Goal: Task Accomplishment & Management: Complete application form

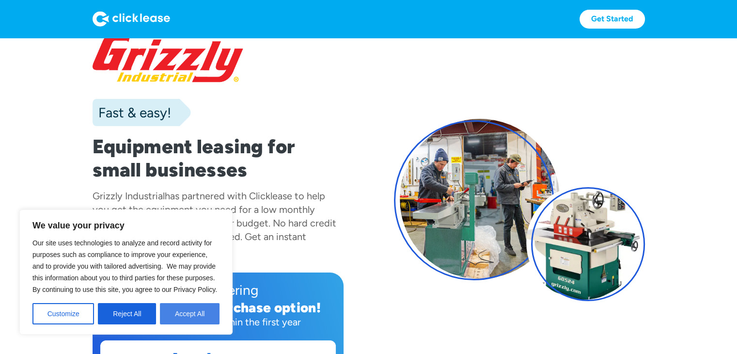
click at [188, 309] on button "Accept All" at bounding box center [190, 313] width 60 height 21
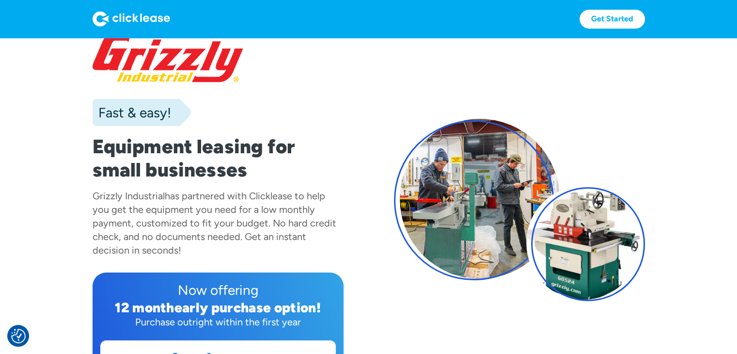
click at [188, 309] on div "early purchase option!" at bounding box center [247, 307] width 146 height 16
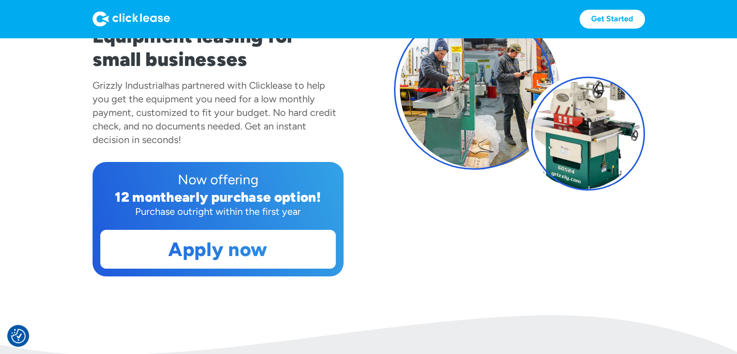
scroll to position [136, 0]
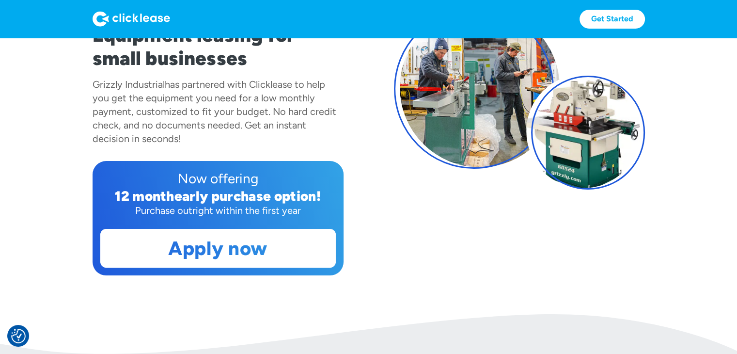
click at [188, 309] on section "Fast & easy! Equipment leasing for small businesses Grizzly Industrial has part…" at bounding box center [368, 108] width 737 height 412
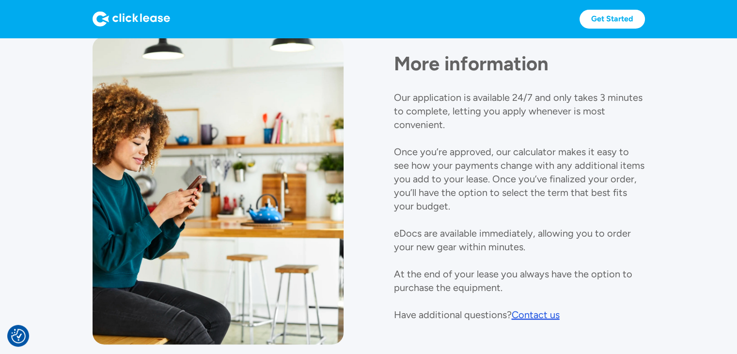
scroll to position [1126, 0]
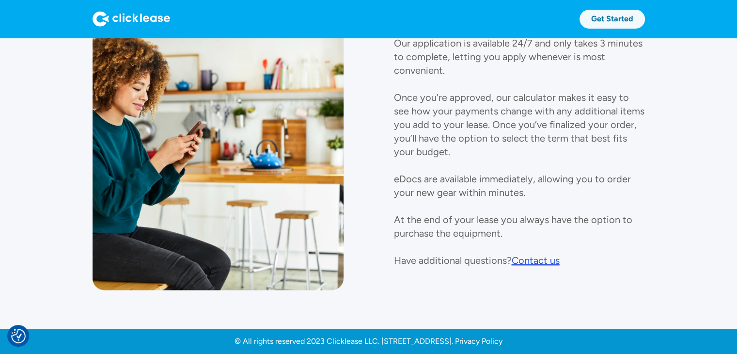
click at [611, 15] on link "Get Started" at bounding box center [612, 19] width 65 height 19
